Goal: Register for event/course

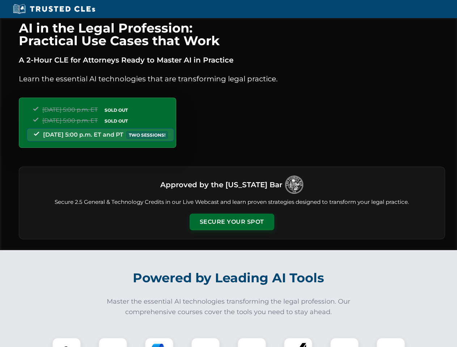
click at [232, 222] on button "Secure Your Spot" at bounding box center [232, 222] width 85 height 17
click at [67, 343] on img at bounding box center [66, 352] width 21 height 21
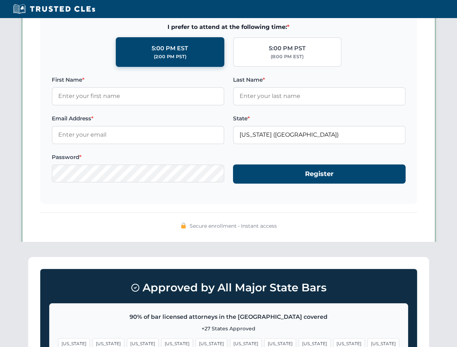
click at [265, 343] on span "[US_STATE]" at bounding box center [280, 344] width 31 height 10
click at [333, 343] on span "[US_STATE]" at bounding box center [348, 344] width 31 height 10
